Goal: Task Accomplishment & Management: Manage account settings

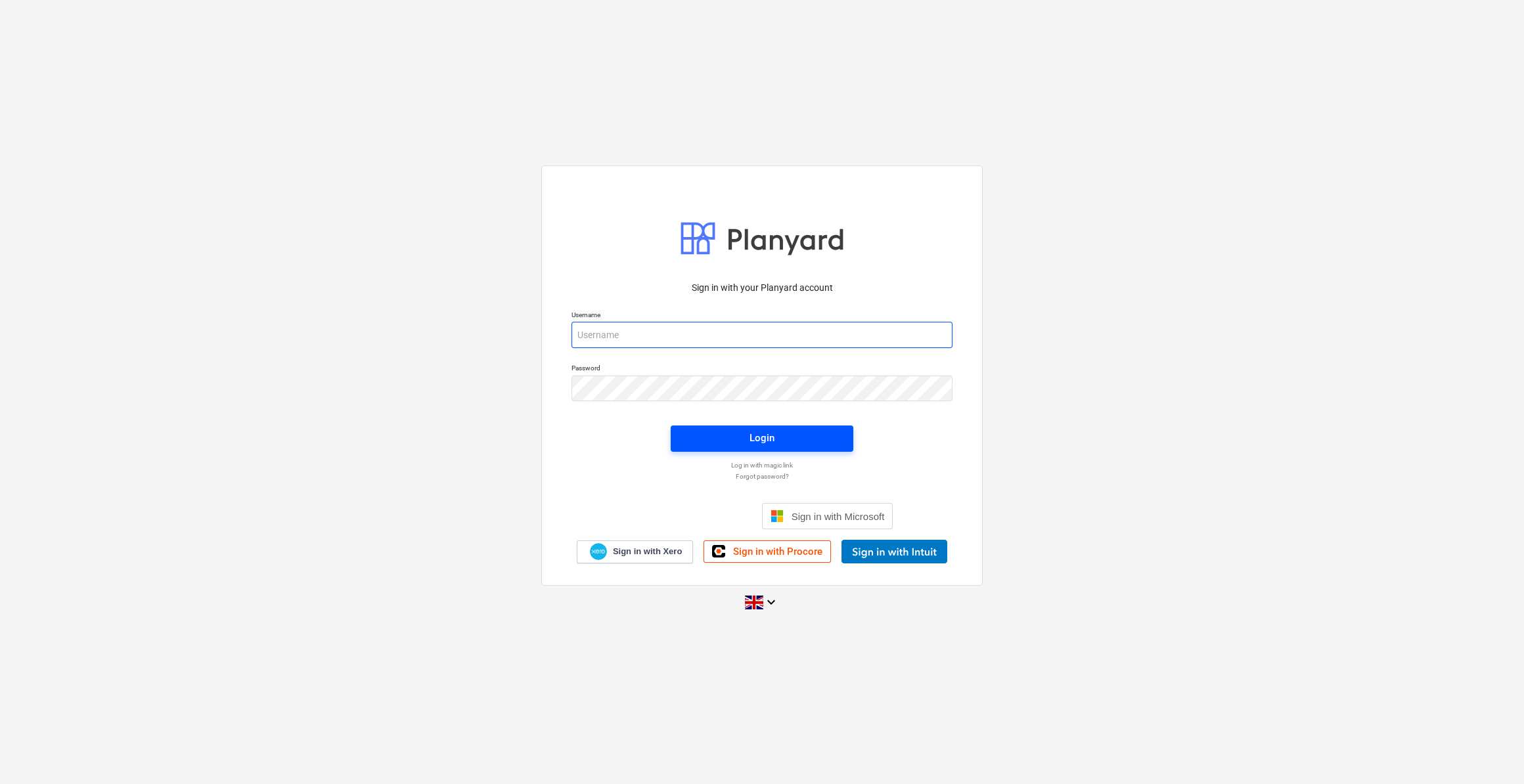
type input "[PERSON_NAME][EMAIL_ADDRESS][PERSON_NAME][DOMAIN_NAME]"
click at [746, 434] on span "Login" at bounding box center [761, 438] width 151 height 17
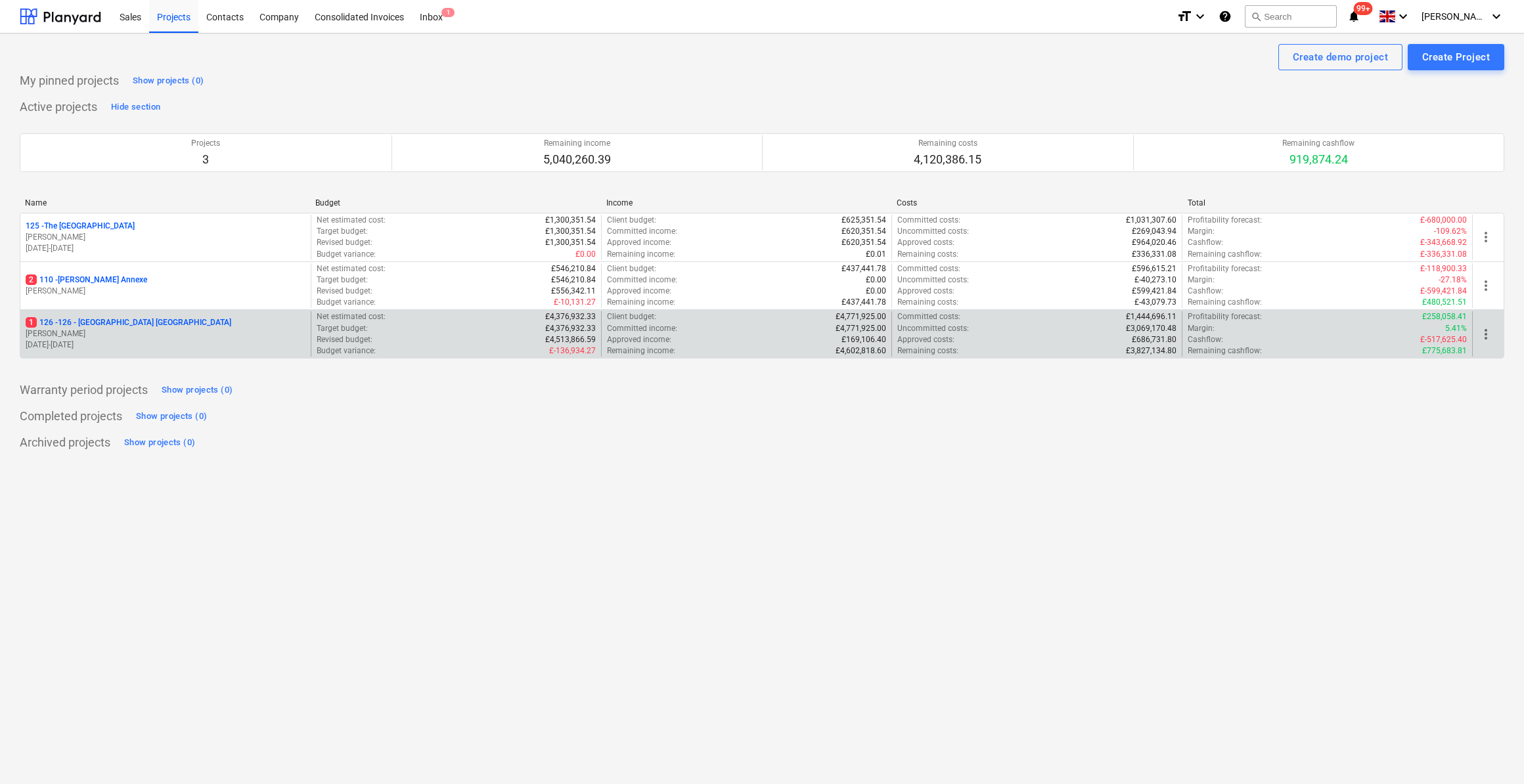
click at [77, 318] on p "1 126 - 126 - [GEOGRAPHIC_DATA] [GEOGRAPHIC_DATA]" at bounding box center [128, 323] width 205 height 11
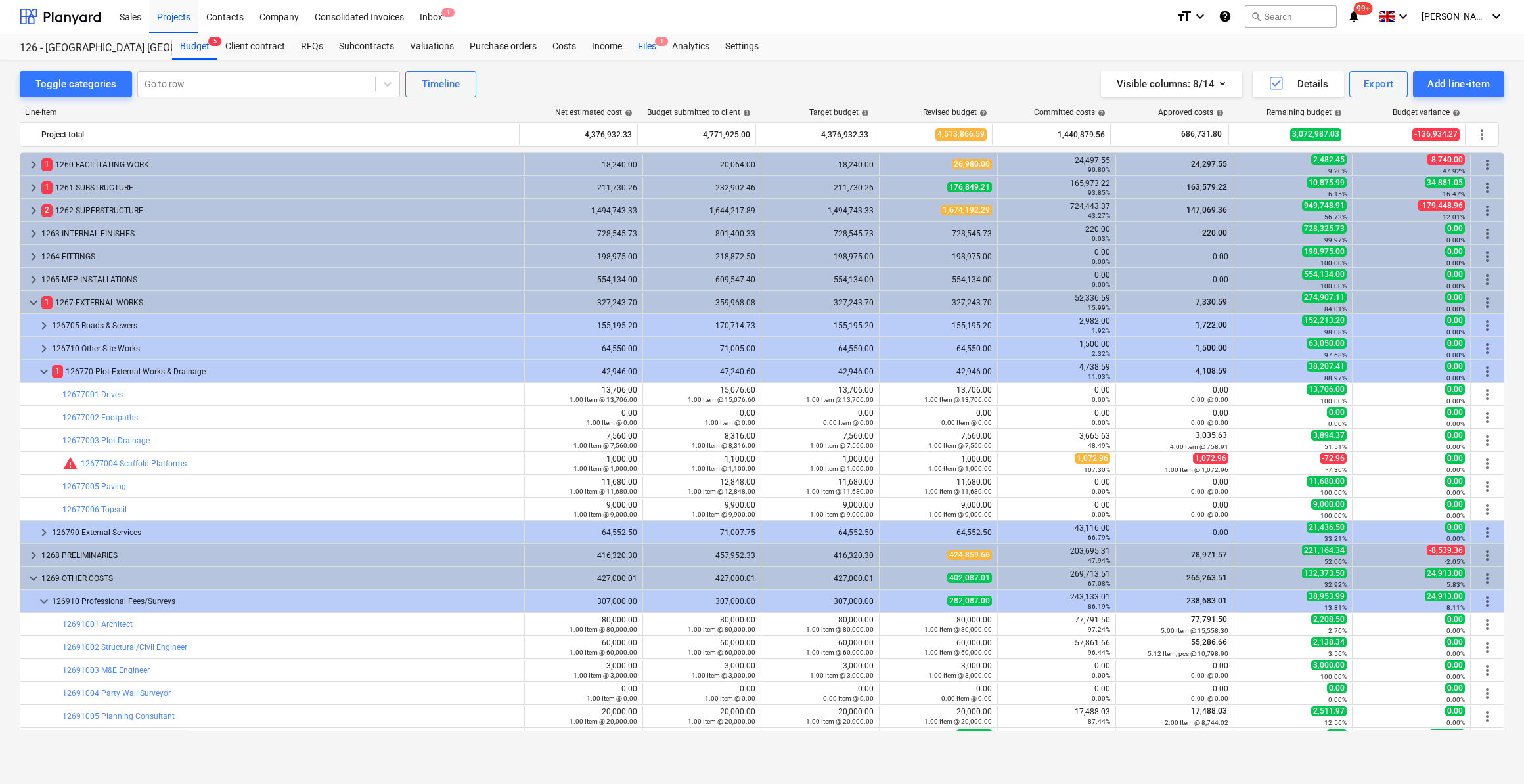
click at [649, 47] on div "Files 1" at bounding box center [647, 47] width 34 height 26
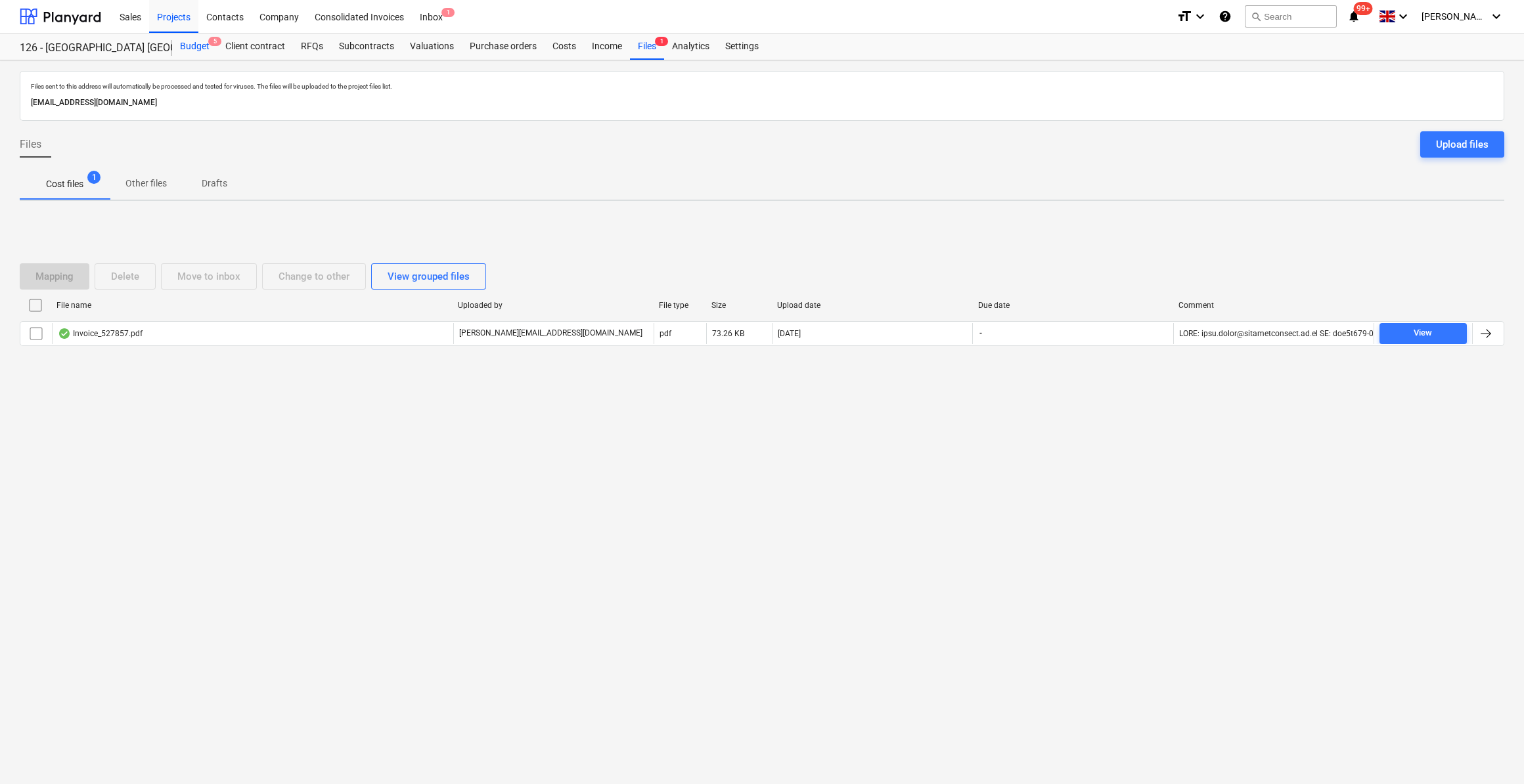
click at [198, 50] on div "Budget 5" at bounding box center [194, 47] width 45 height 26
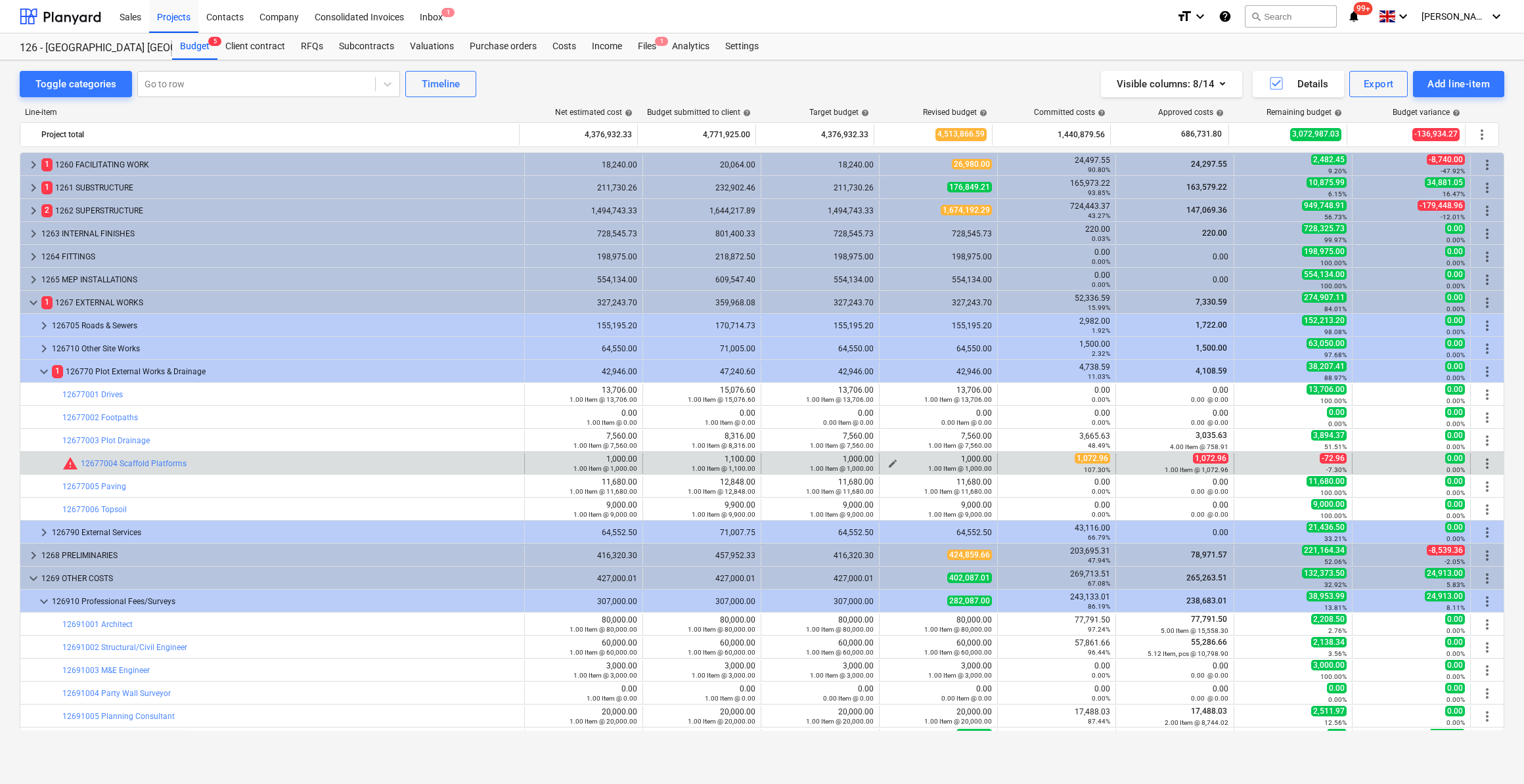
click at [885, 463] on div "1.00 Item @ 1,000.00" at bounding box center [939, 468] width 107 height 9
click at [892, 461] on span "edit" at bounding box center [893, 463] width 11 height 11
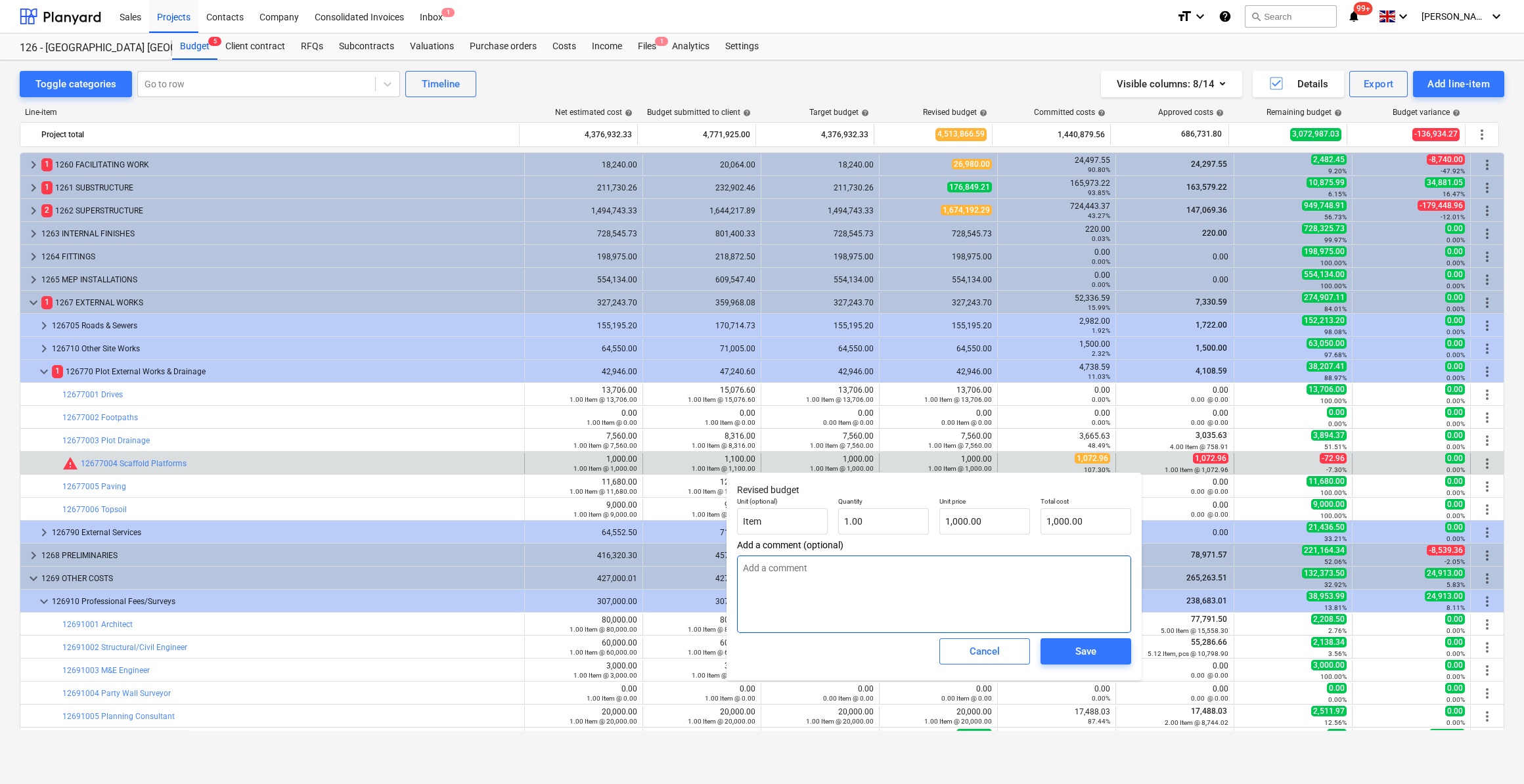
click at [754, 568] on textarea at bounding box center [934, 594] width 394 height 78
type textarea "2"
type textarea "x"
type textarea "26"
type textarea "x"
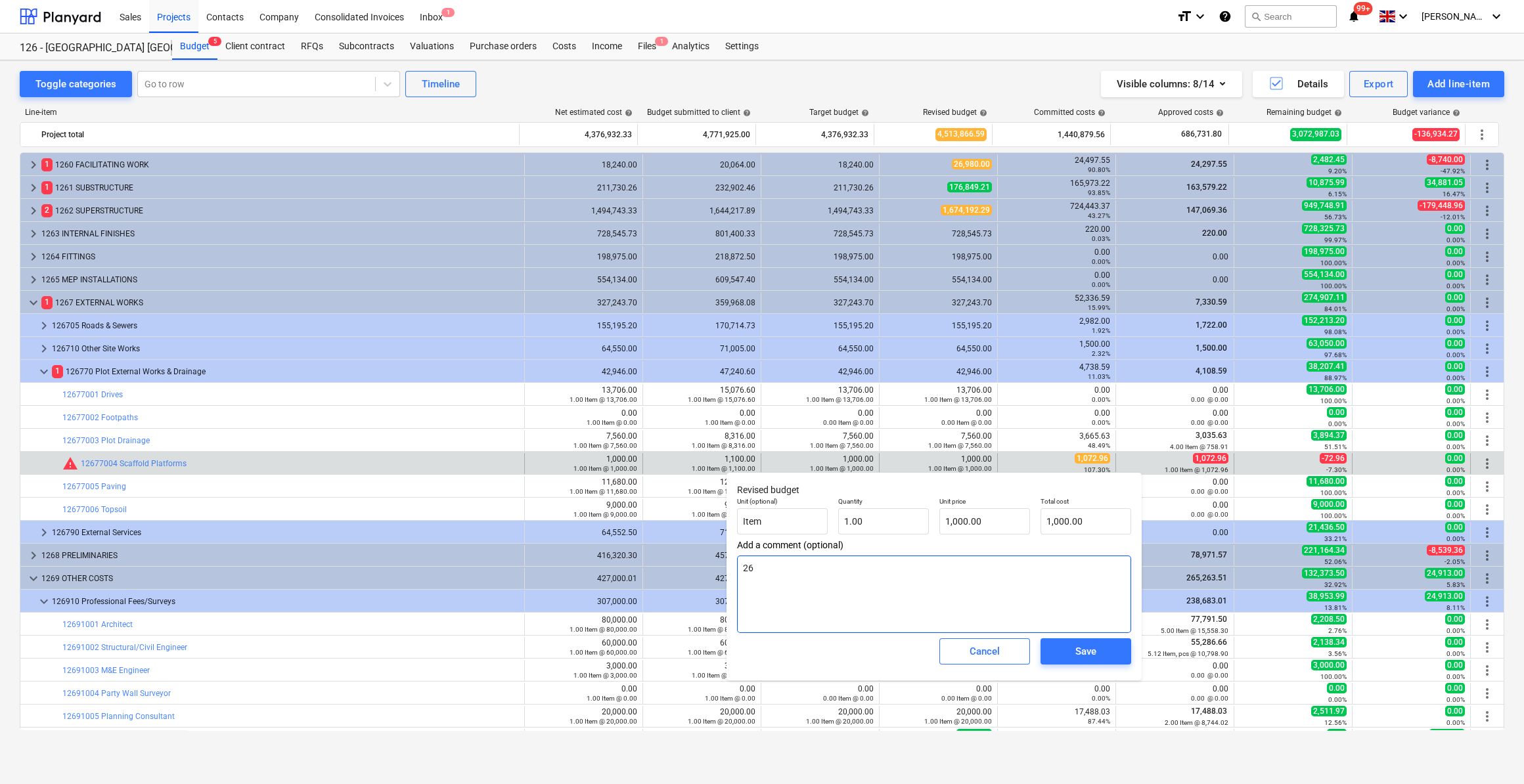
type textarea "26/"
type textarea "x"
type textarea "26/0"
type textarea "x"
type textarea "26/09"
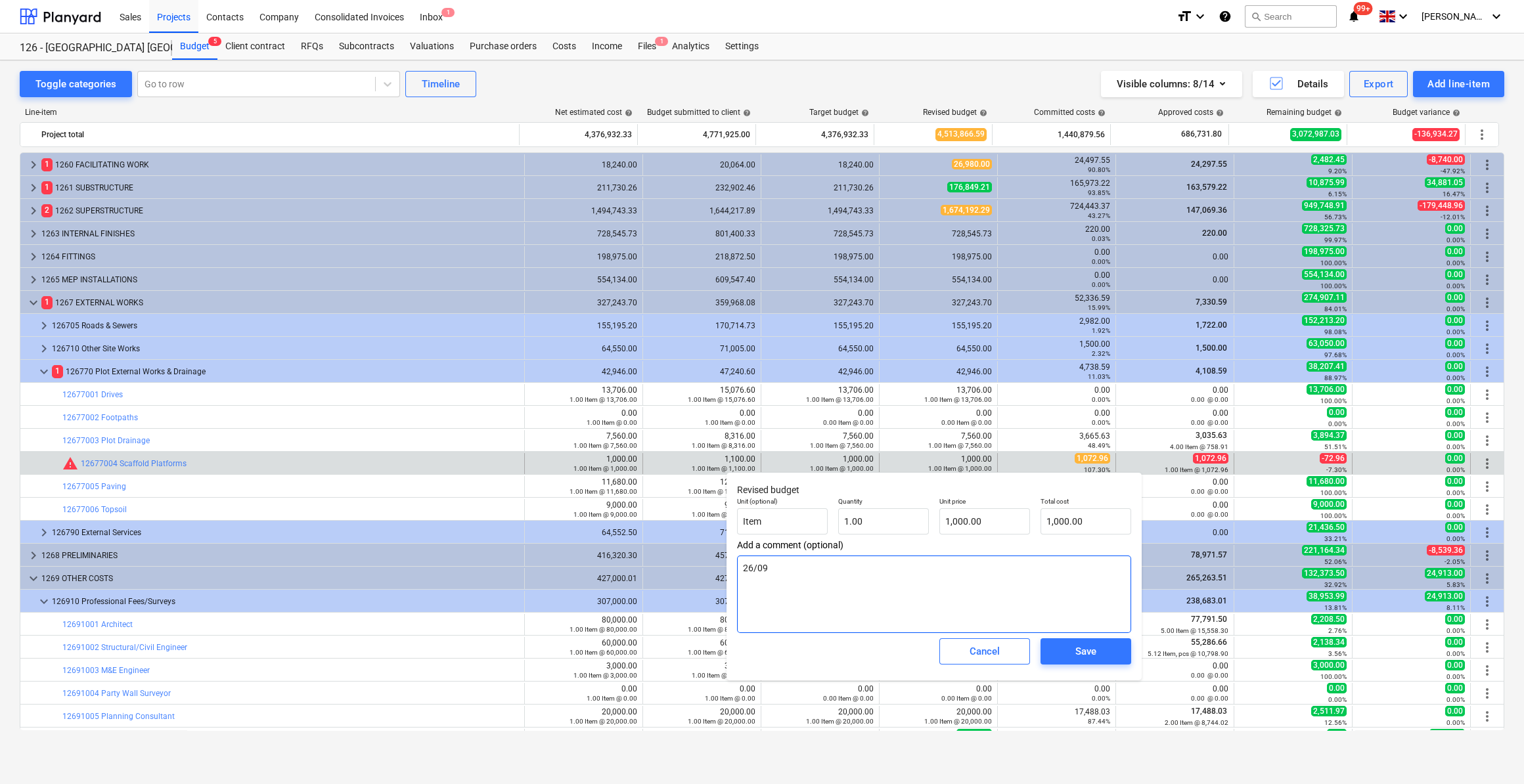
type textarea "x"
type textarea "26/09/"
type textarea "x"
type textarea "26/09/2"
type textarea "x"
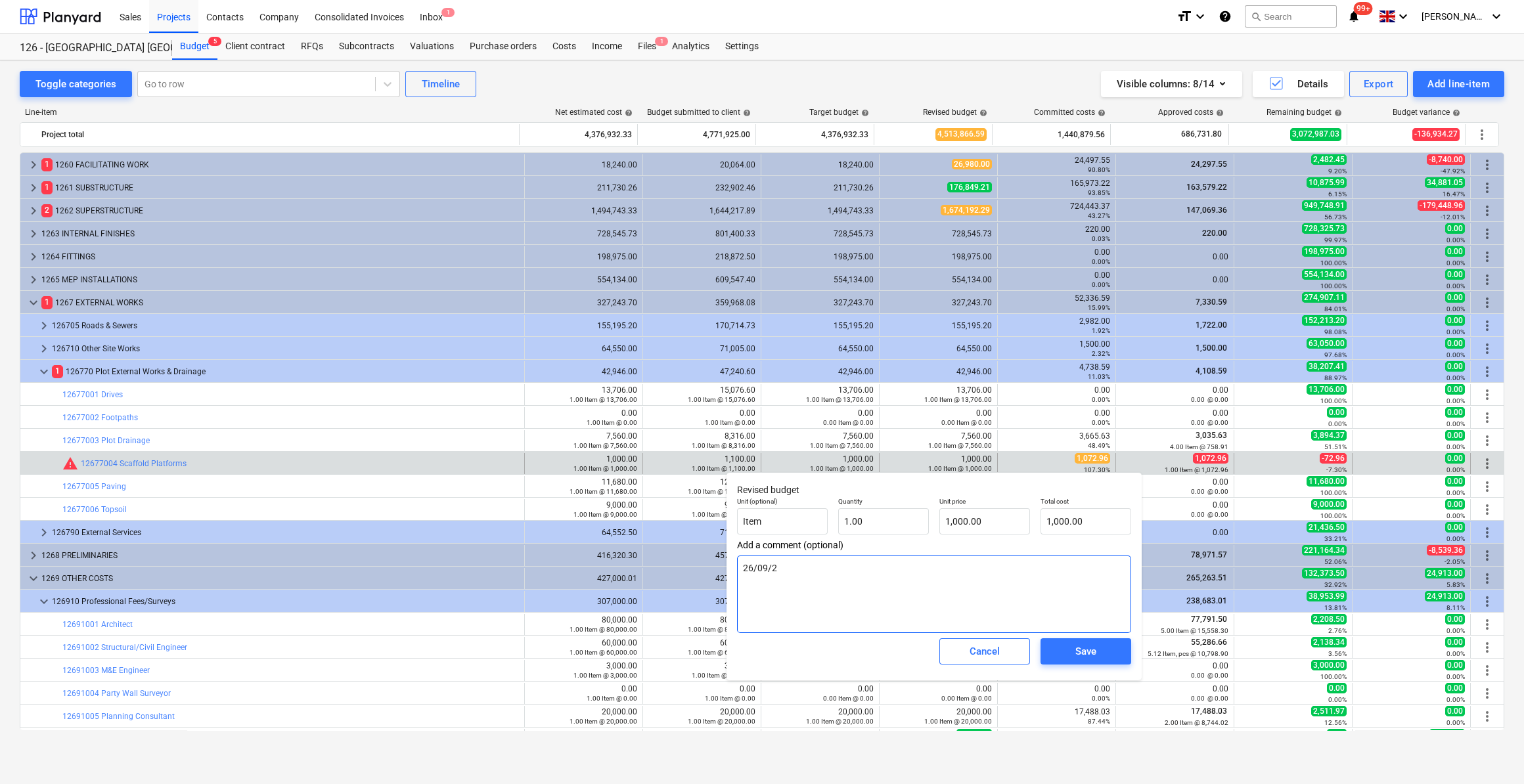
type textarea "[DATE]"
type textarea "x"
type textarea "[DATE]"
type textarea "x"
type textarea "[DATE] -"
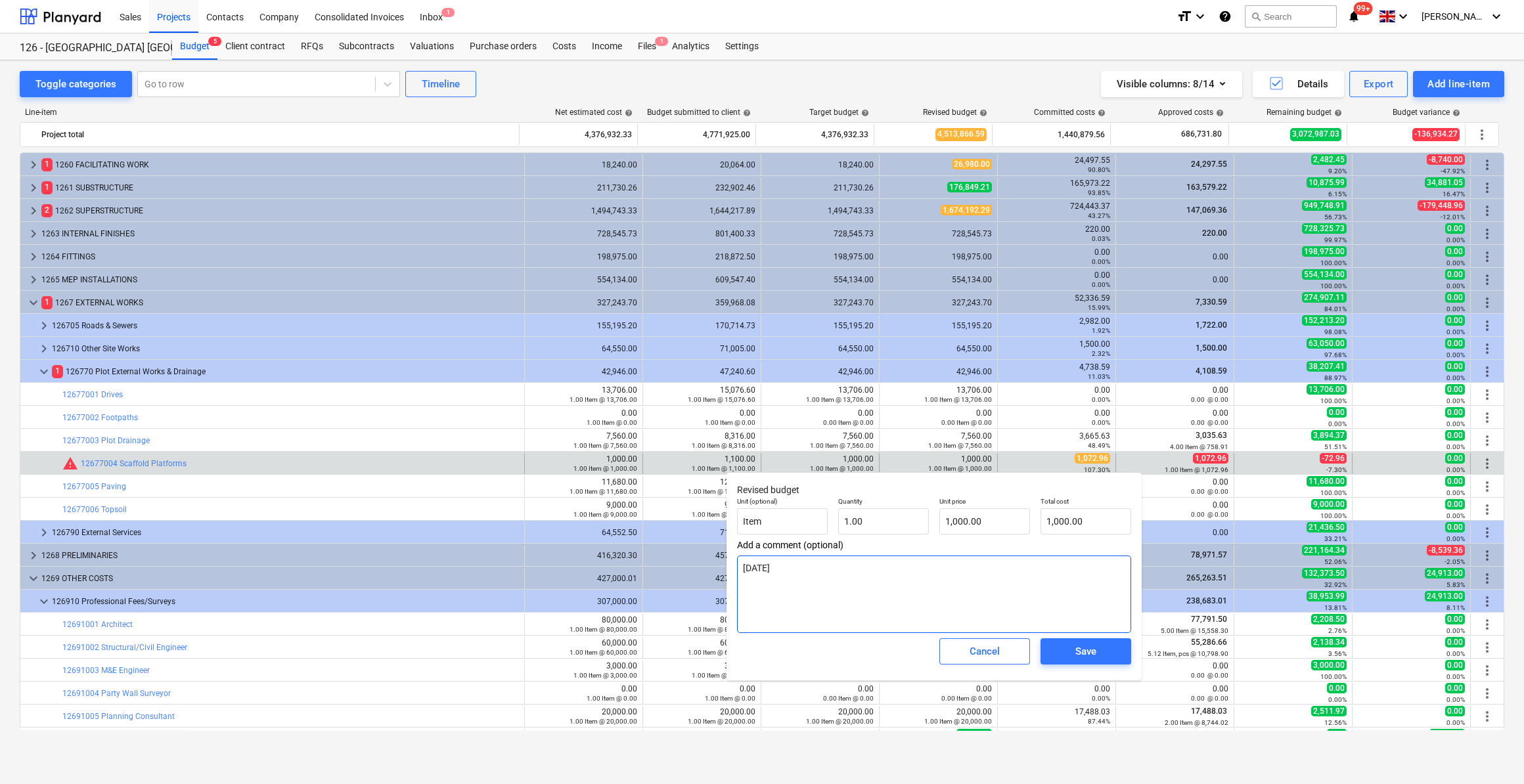
type textarea "x"
type textarea "[DATE] -"
type textarea "x"
type textarea "[DATE] - As"
type textarea "x"
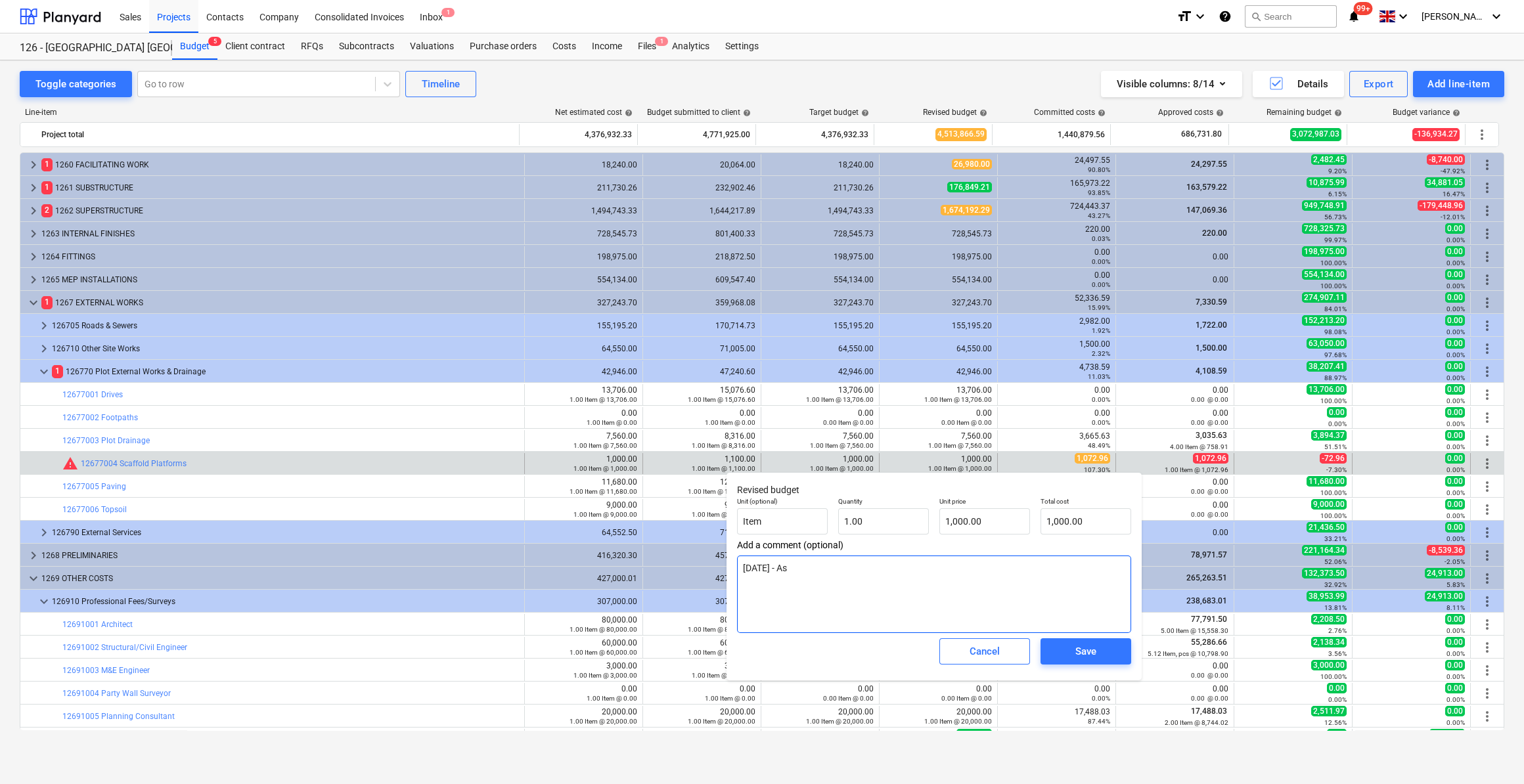
type textarea "[DATE] - As"
type textarea "x"
type textarea "[DATE] - As C"
type textarea "x"
type textarea "[DATE] - As Co"
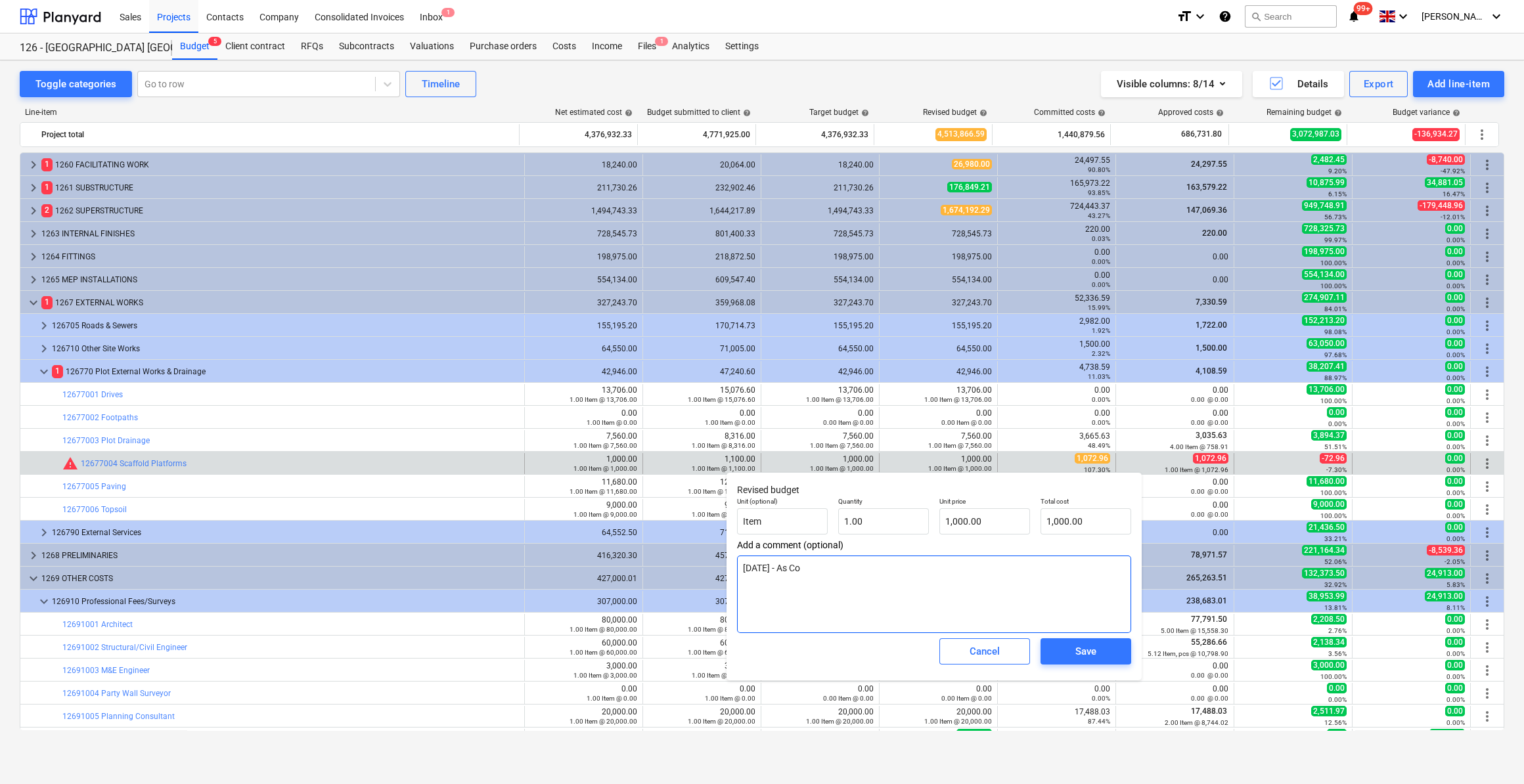
type textarea "x"
type textarea "[DATE] - As Com"
type textarea "x"
type textarea "[DATE] - As Comm"
type textarea "x"
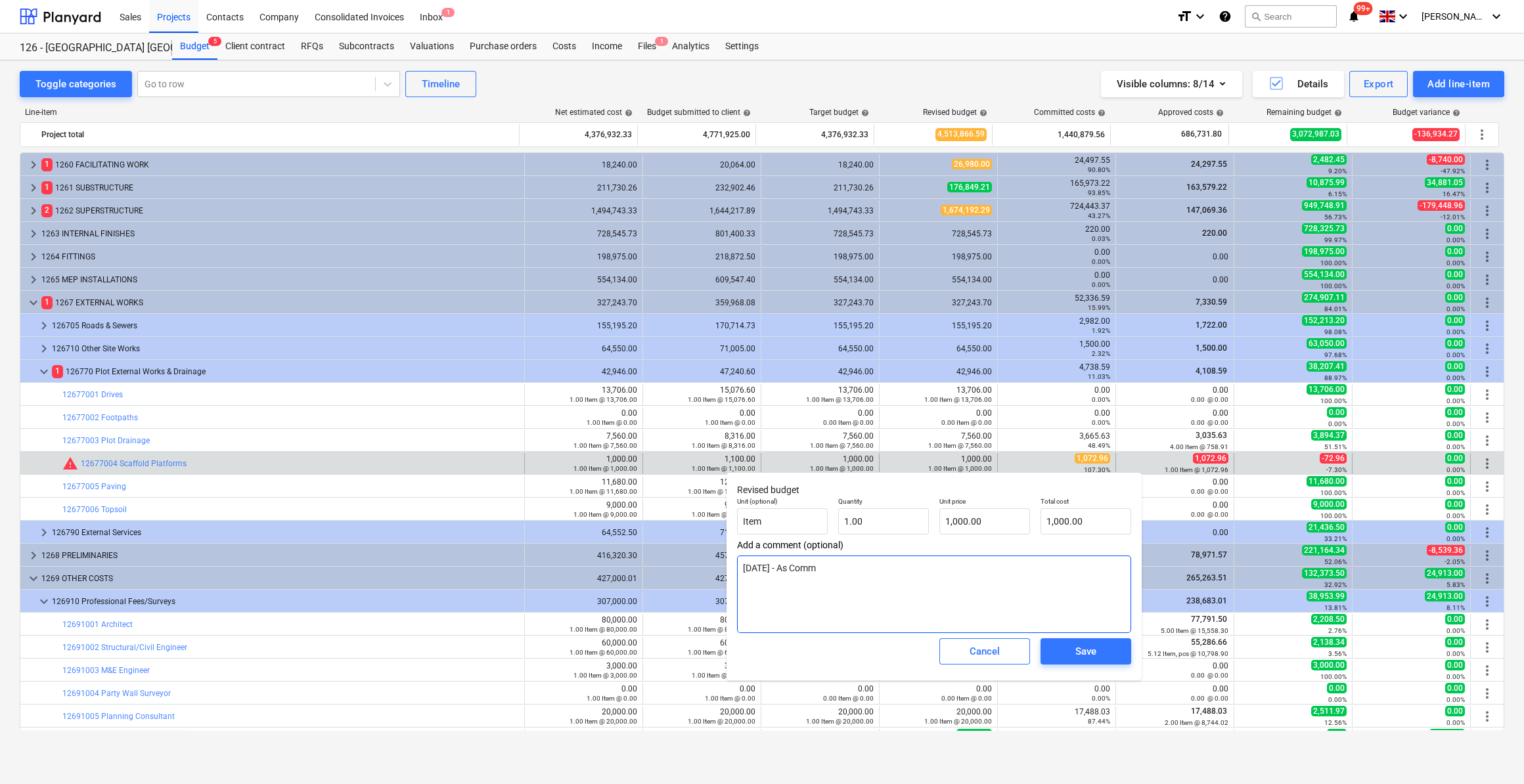
type textarea "[DATE] - As Commi"
type textarea "x"
type textarea "[DATE] - As Commit"
type textarea "x"
type textarea "[DATE] - As Commitm"
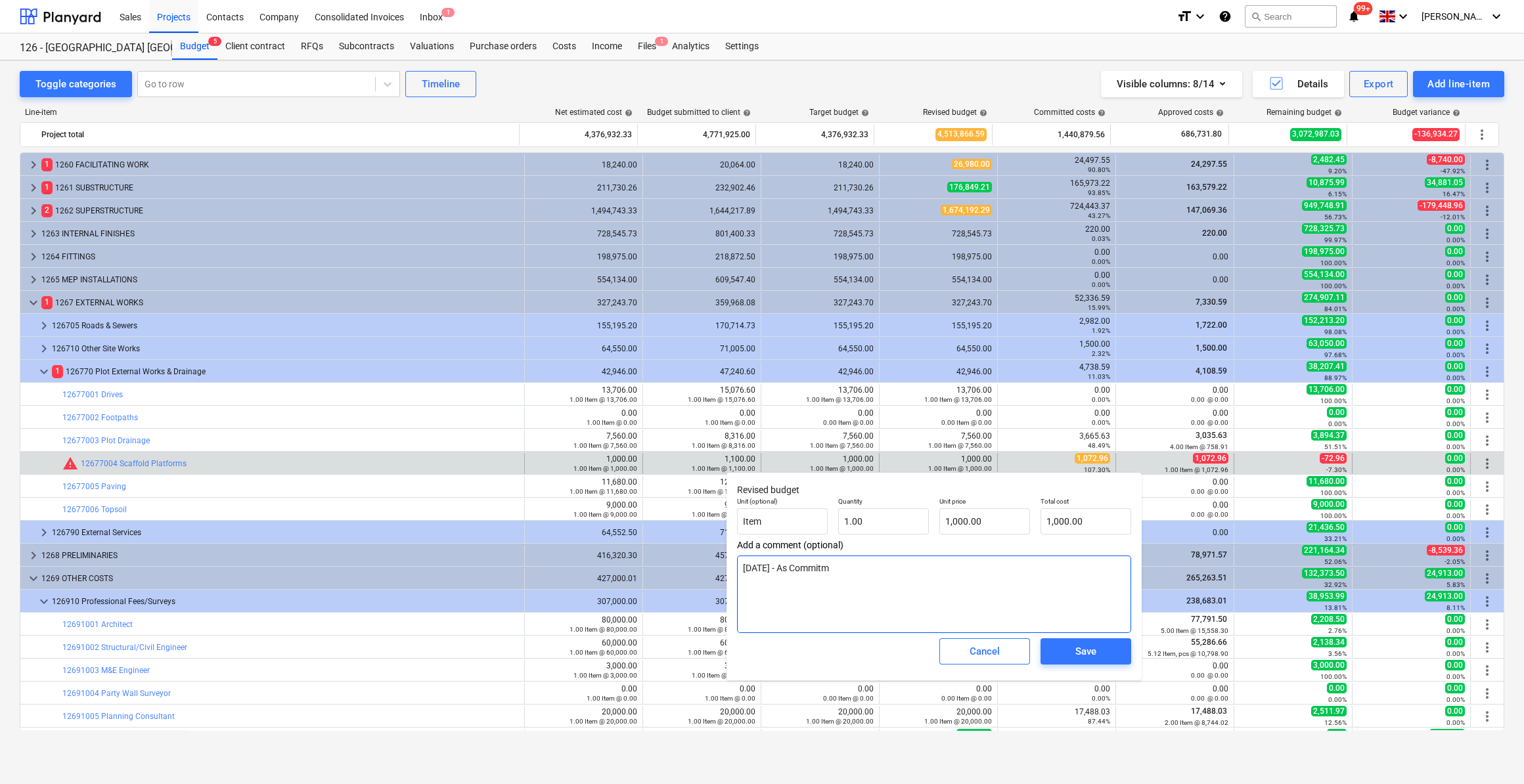
type textarea "x"
type textarea "[DATE] - As Commitme"
type textarea "x"
type textarea "[DATE] - As Commitmen"
type textarea "x"
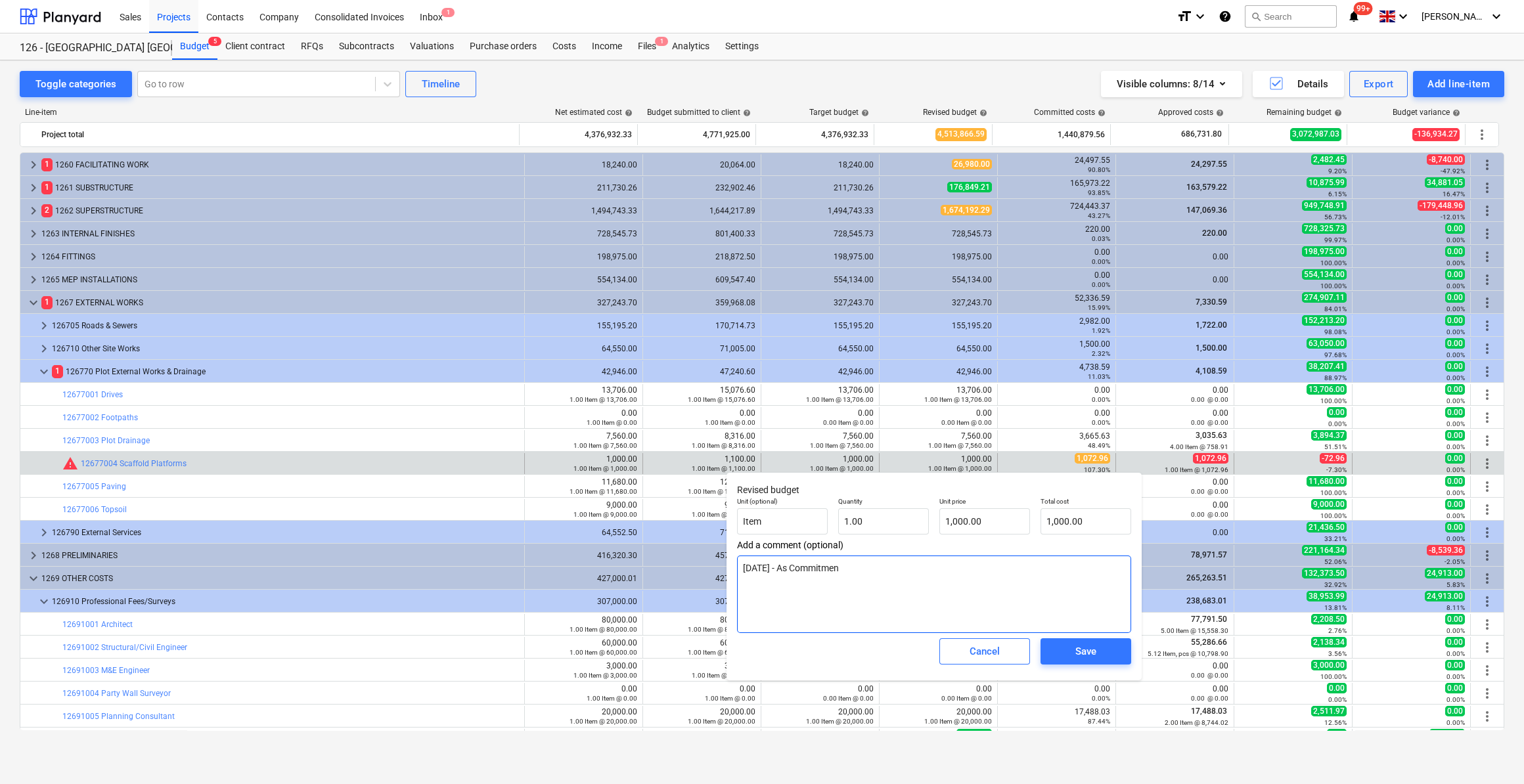
type textarea "[DATE] - As Commitment"
type textarea "x"
type textarea "[DATE] - As Commitment"
drag, startPoint x: 984, startPoint y: 521, endPoint x: 955, endPoint y: 520, distance: 29.0
click at [955, 520] on input "1000" at bounding box center [985, 521] width 91 height 26
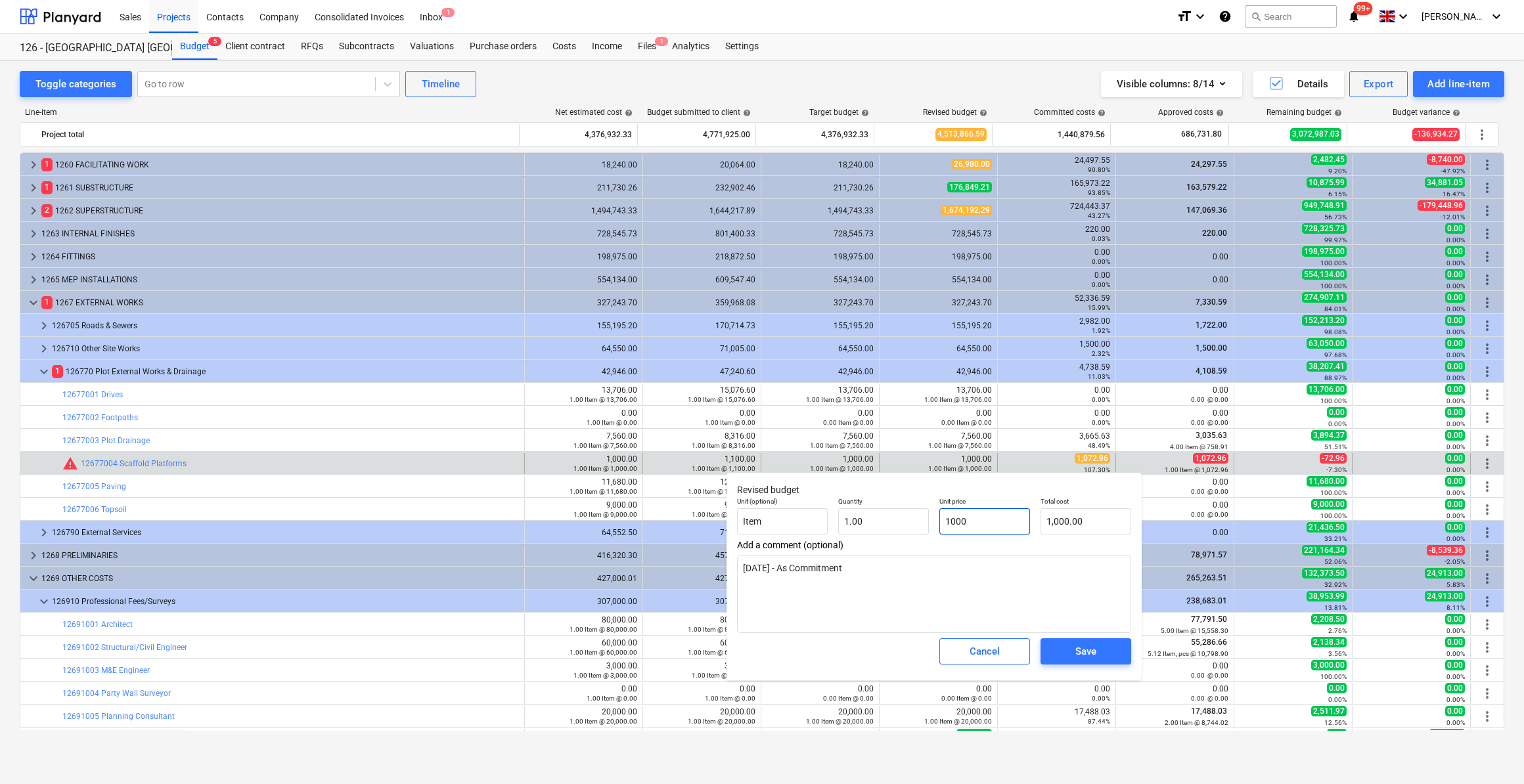
type input "107"
type textarea "x"
type input "107.00"
type input "1072"
type textarea "x"
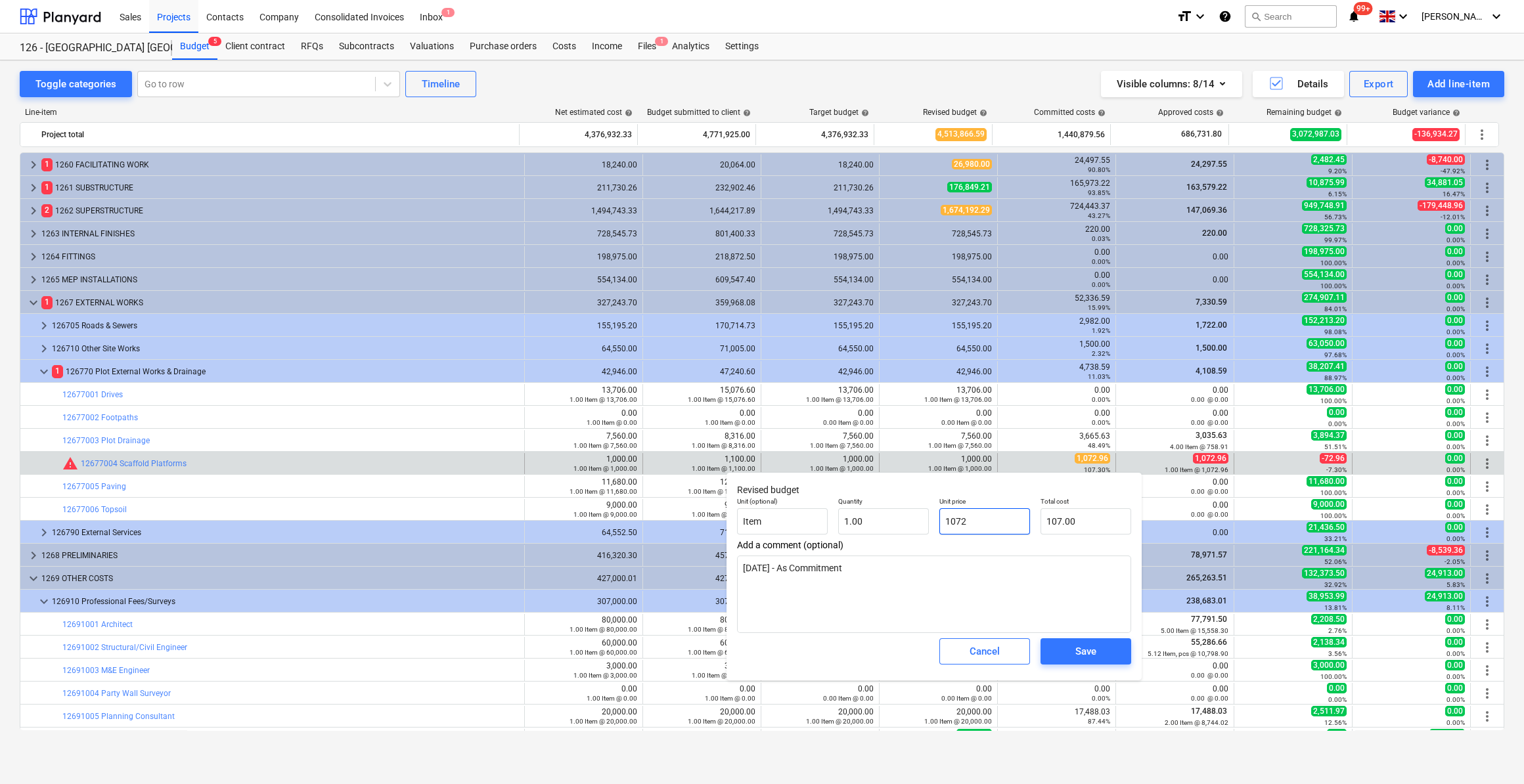
type input "1,072.00"
type input "1072."
type textarea "x"
type input "1072.9"
type textarea "x"
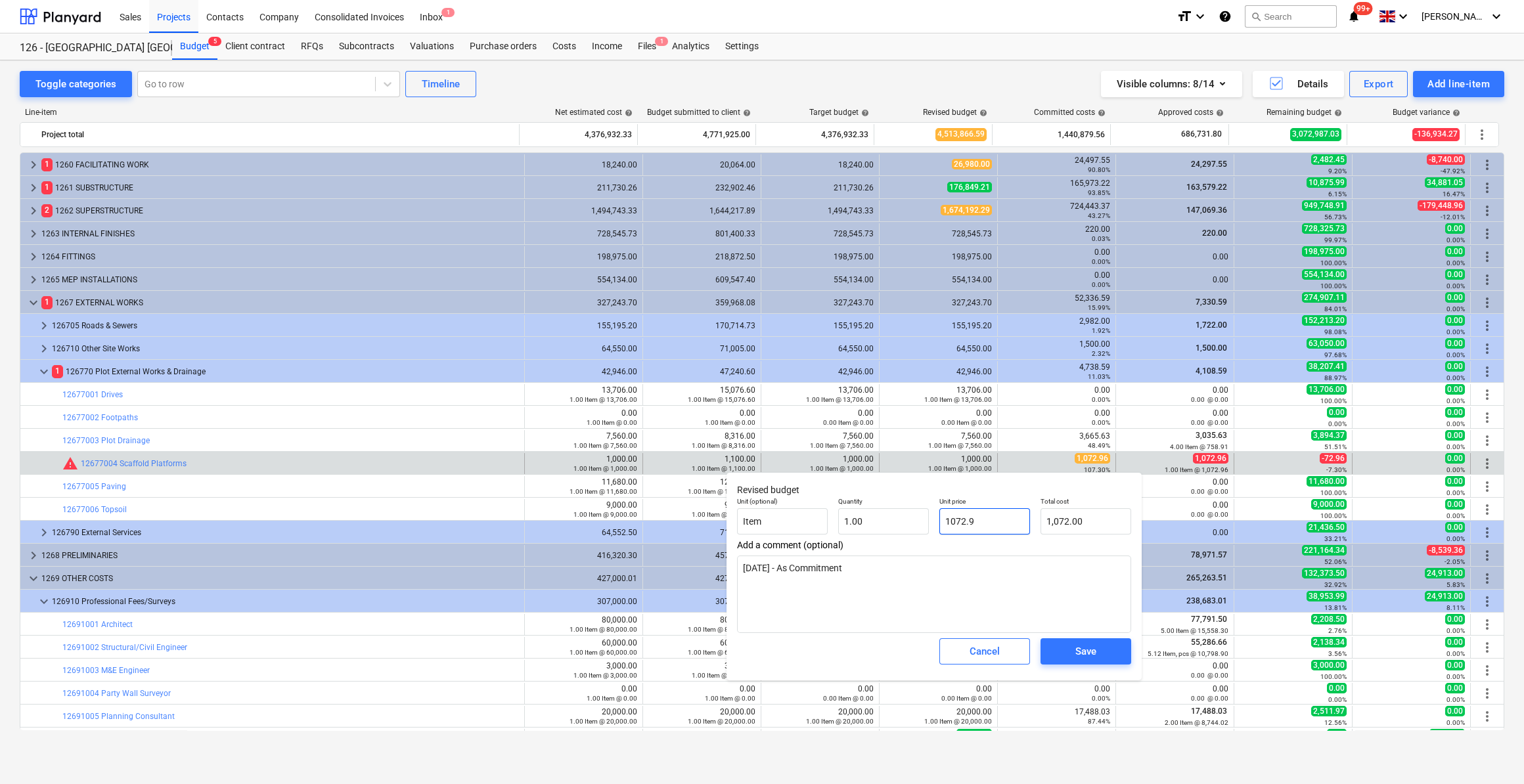
type input "1,072.90"
type input "1072.96"
type textarea "x"
type input "1,072.96"
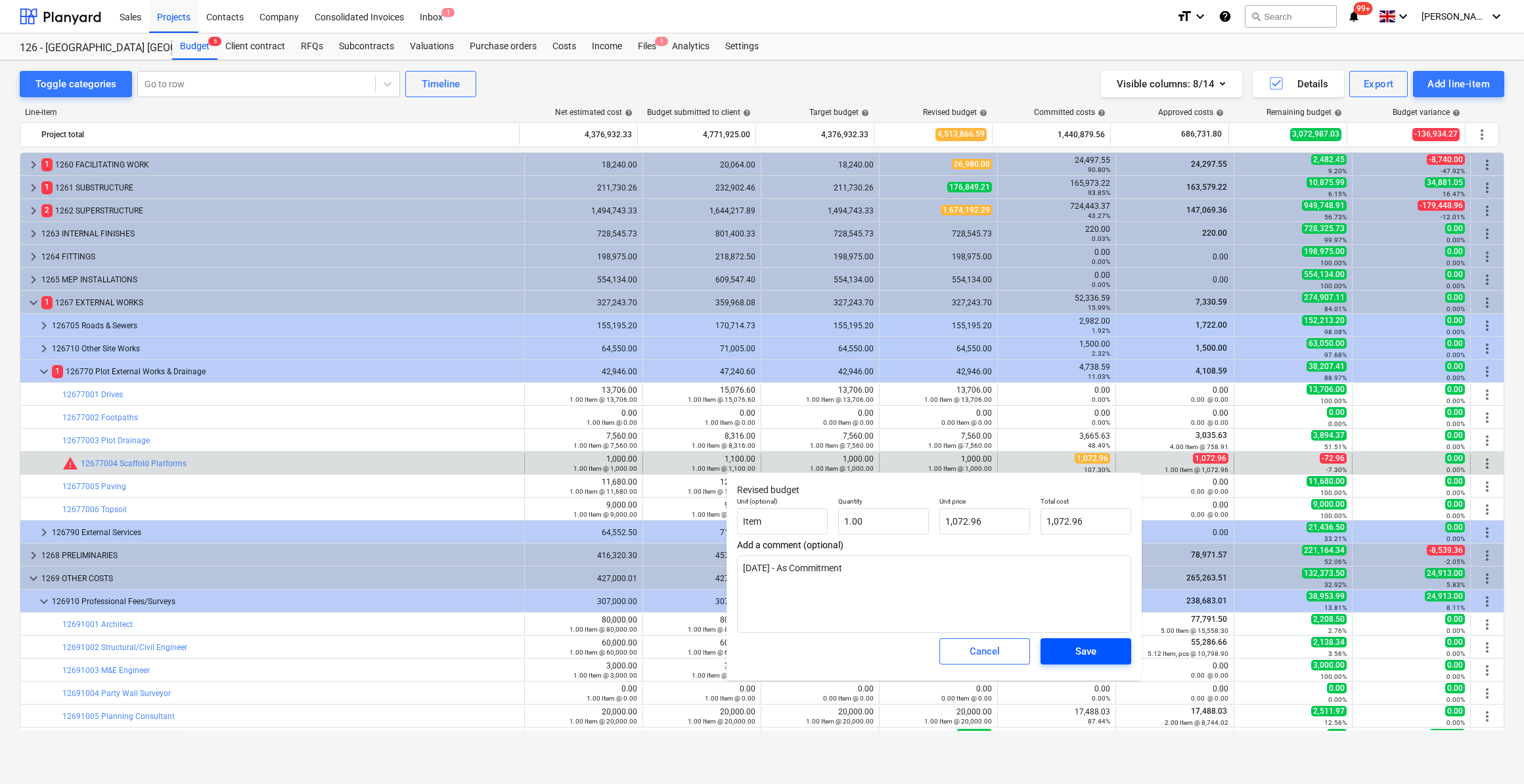
click at [1086, 660] on button "Save" at bounding box center [1086, 652] width 91 height 26
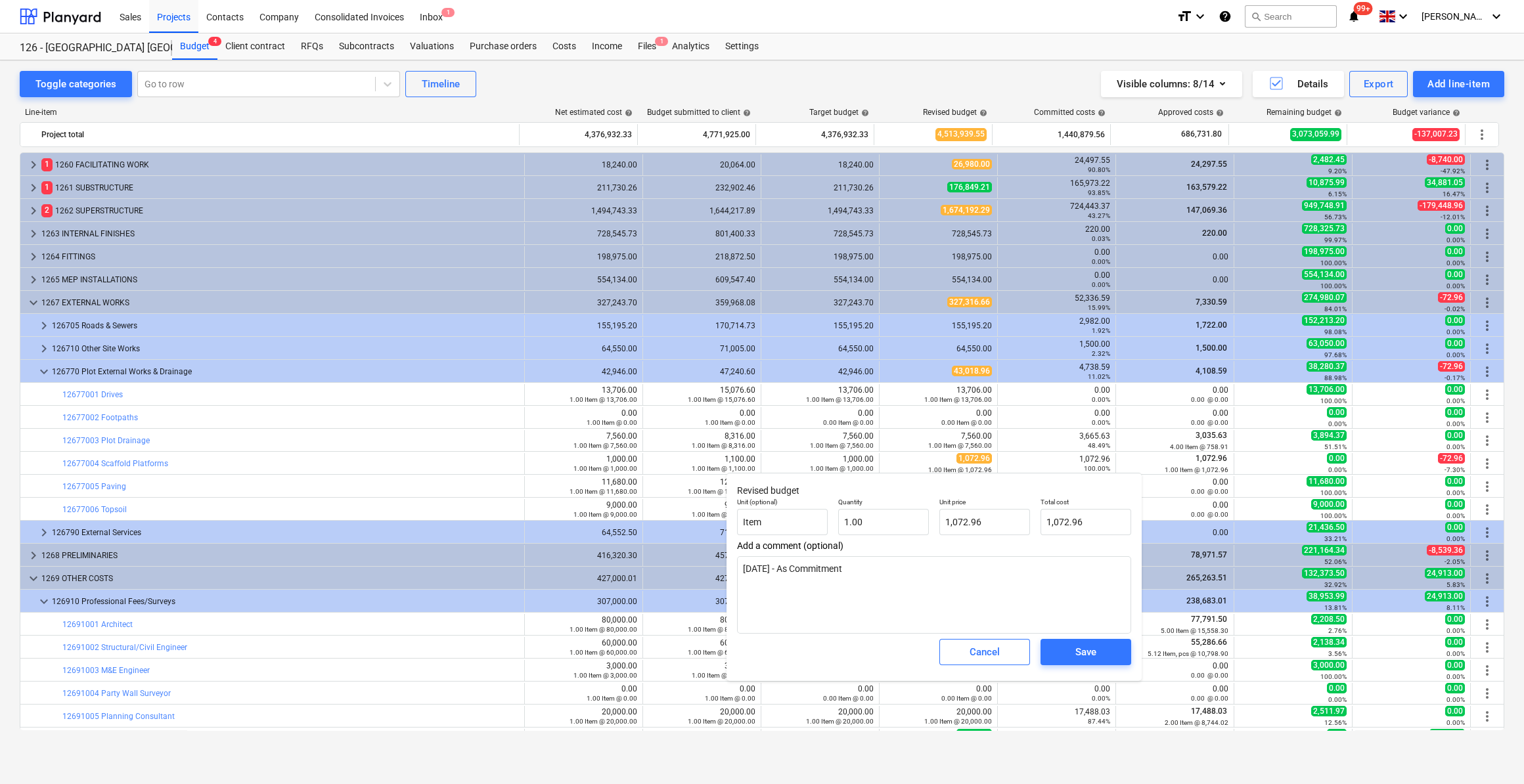
type textarea "x"
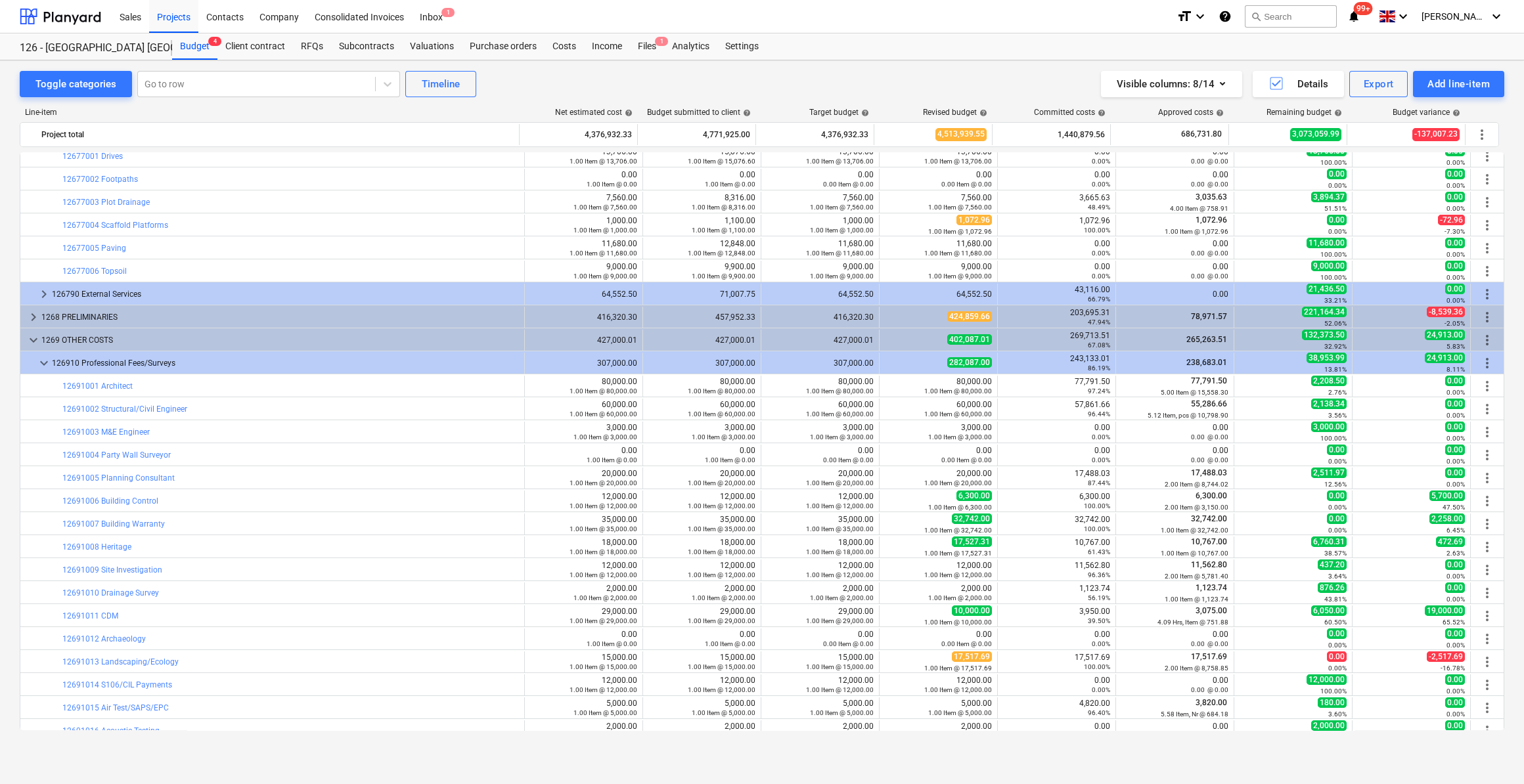
scroll to position [296, 0]
